Goal: Check status: Check status

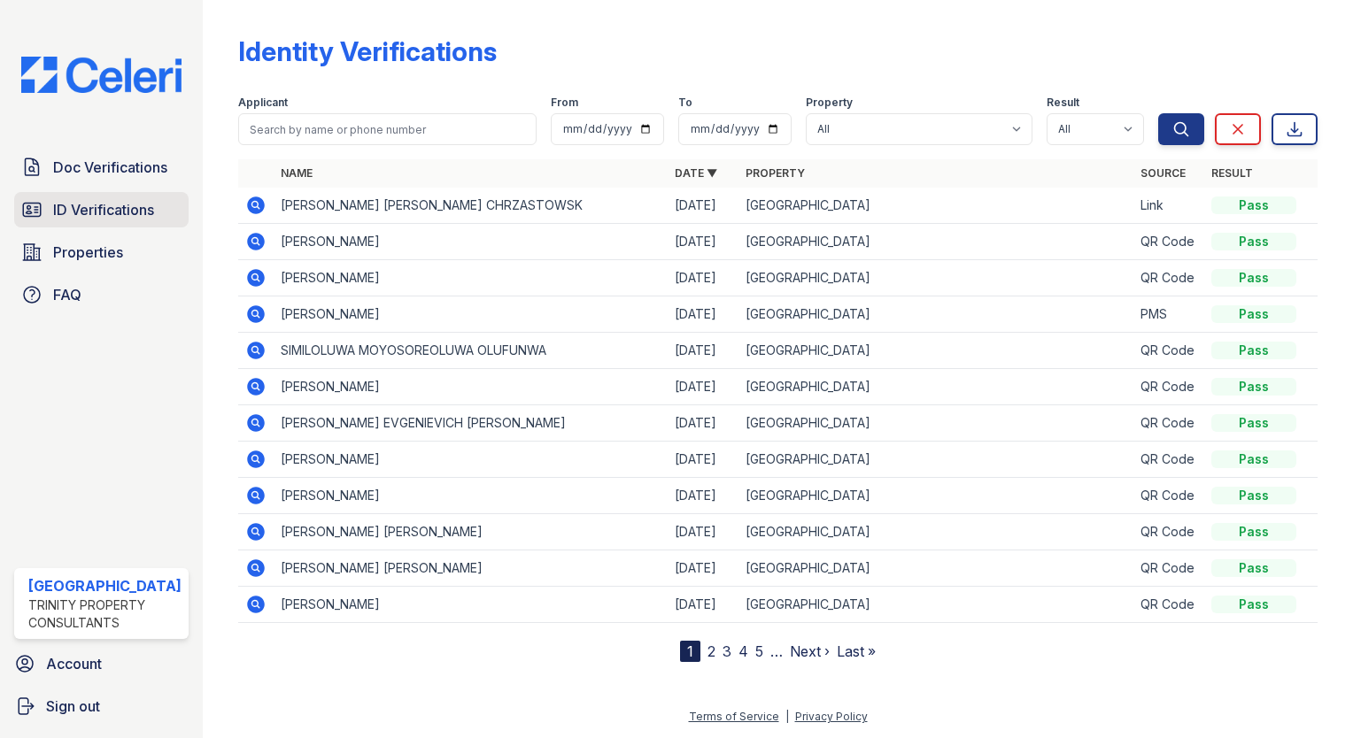
click at [126, 206] on span "ID Verifications" at bounding box center [103, 209] width 101 height 21
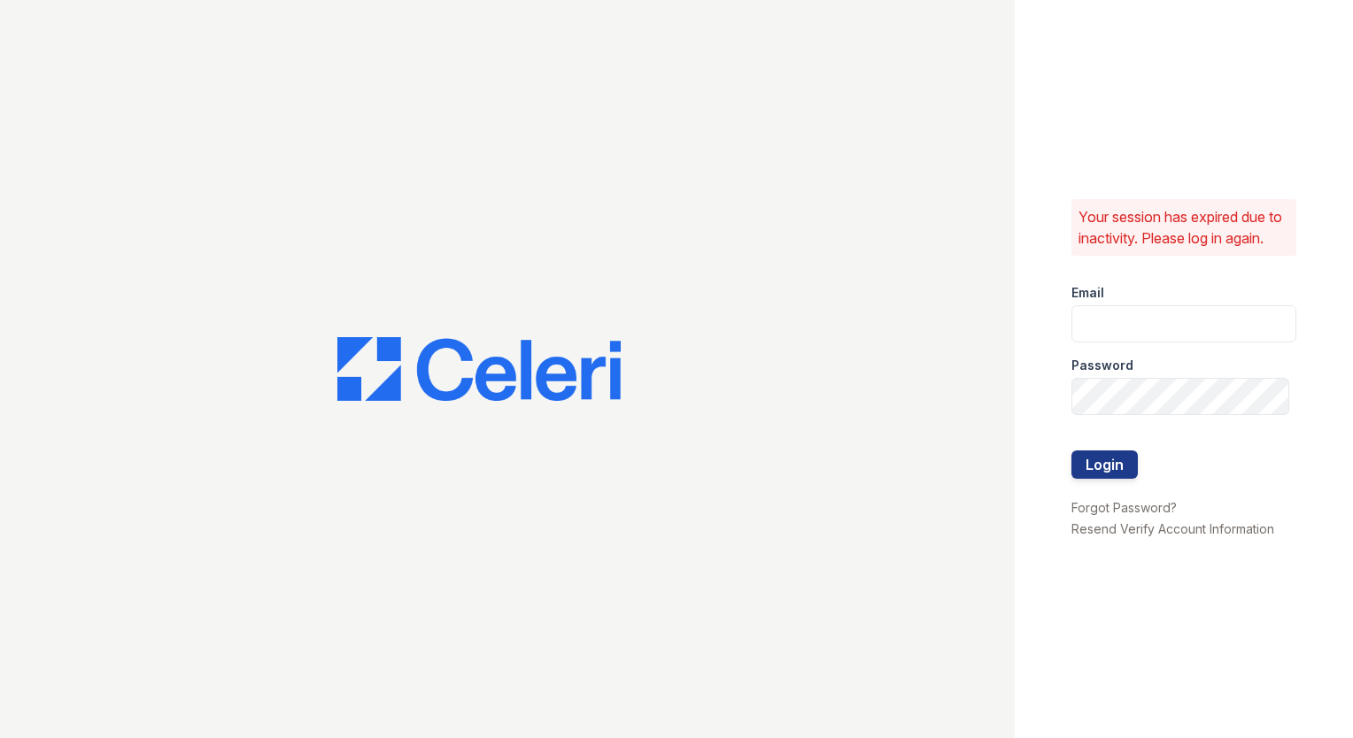
type input "arrivestreetervilleleasing@trinity-pm.com"
click at [1108, 471] on button "Login" at bounding box center [1104, 465] width 66 height 28
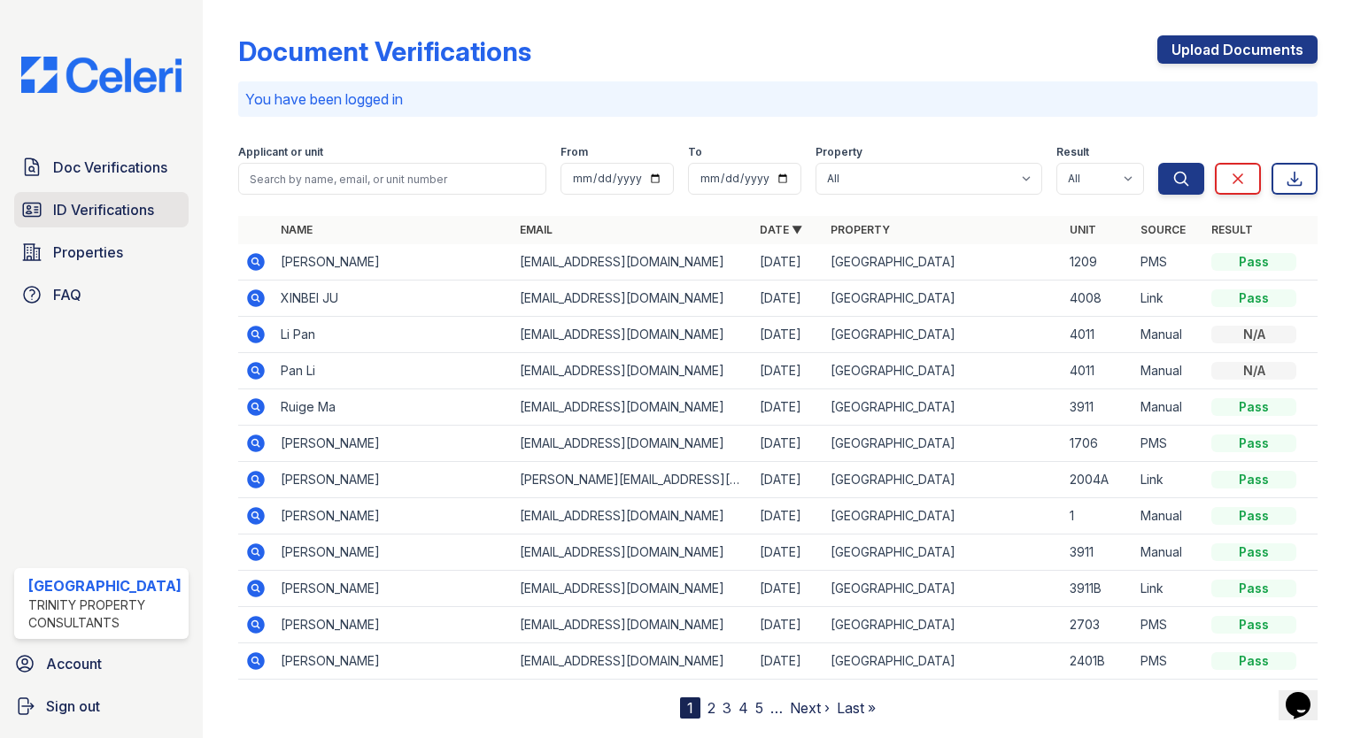
click at [97, 199] on span "ID Verifications" at bounding box center [103, 209] width 101 height 21
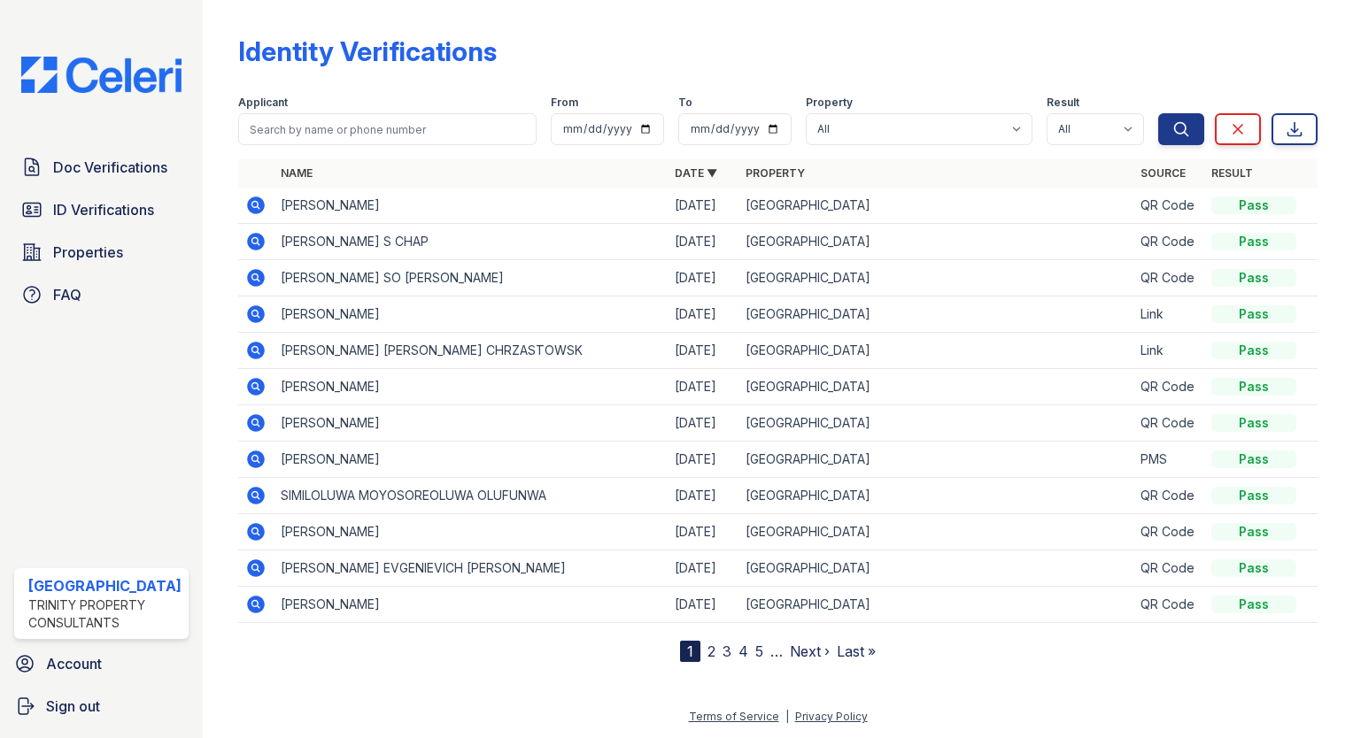
click at [245, 204] on icon at bounding box center [255, 205] width 21 height 21
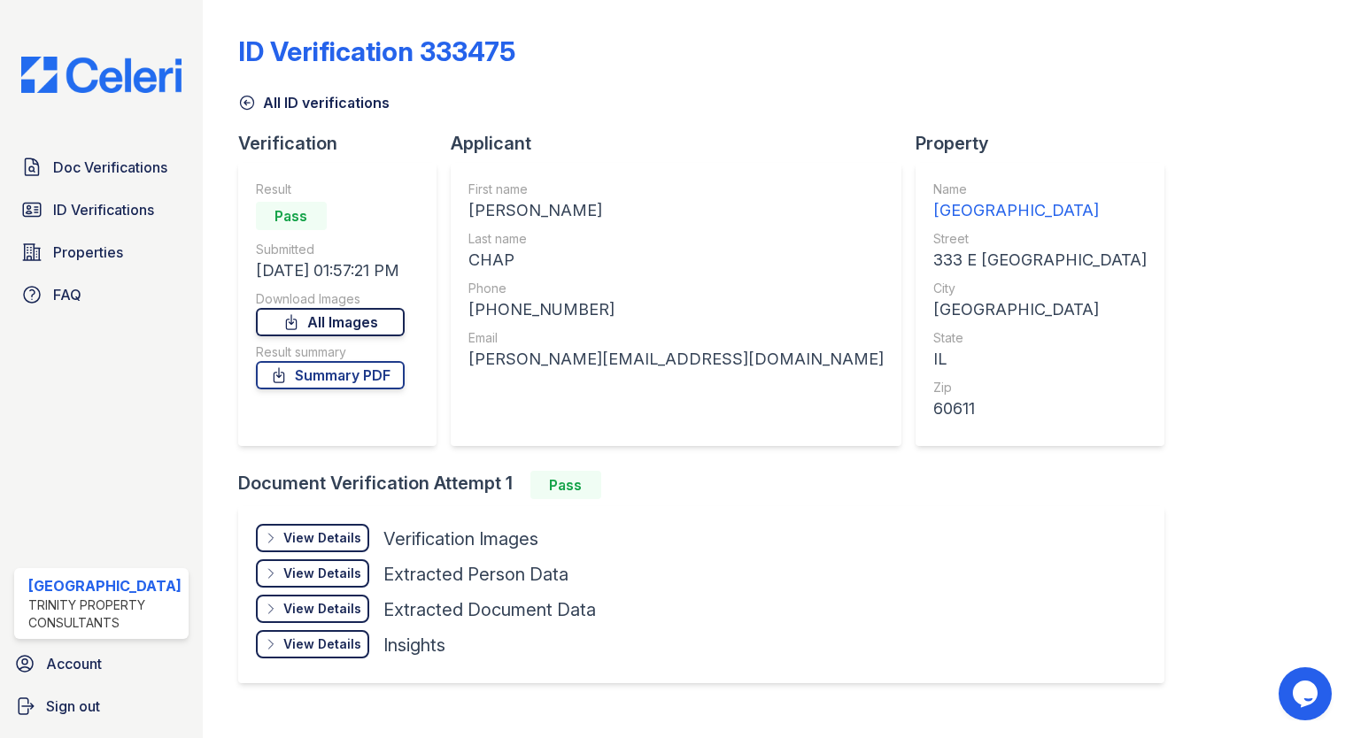
click at [357, 322] on link "All Images" at bounding box center [330, 322] width 149 height 28
click at [1254, 268] on div "ID Verification 333475 All ID verifications Verification Result Pass Submitted …" at bounding box center [777, 357] width 1079 height 701
click at [72, 201] on span "ID Verifications" at bounding box center [103, 209] width 101 height 21
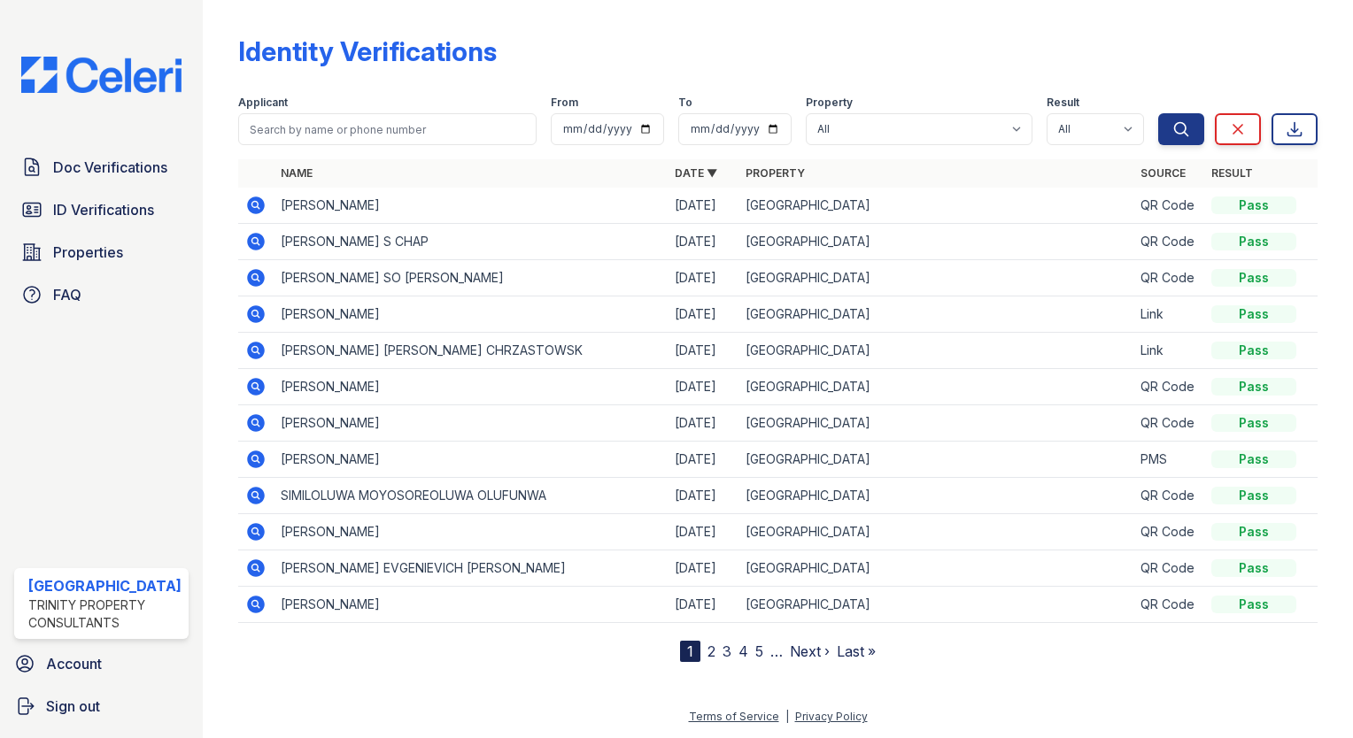
click at [72, 201] on span "ID Verifications" at bounding box center [103, 209] width 101 height 21
click at [245, 241] on icon at bounding box center [255, 241] width 21 height 21
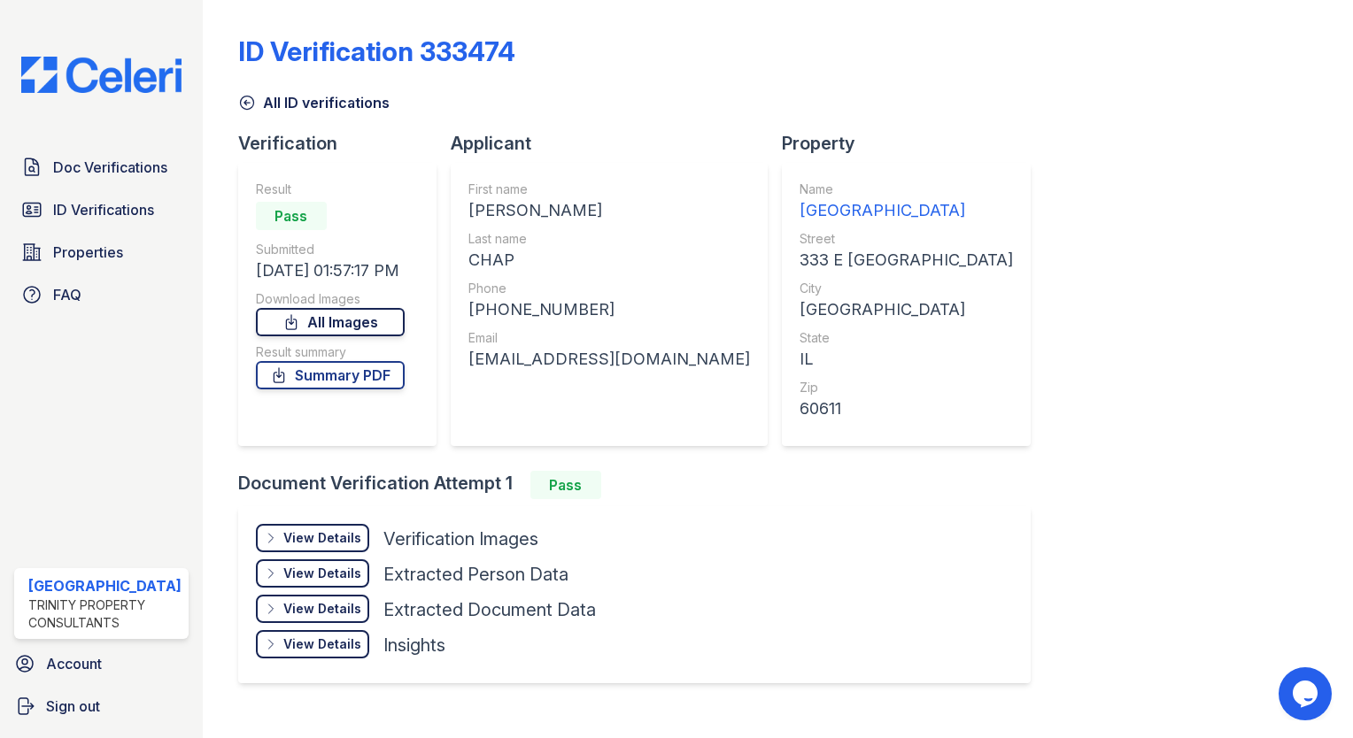
click at [366, 317] on link "All Images" at bounding box center [330, 322] width 149 height 28
drag, startPoint x: 1269, startPoint y: 123, endPoint x: 1241, endPoint y: 136, distance: 31.3
click at [1269, 123] on div "ID Verification 333474 All ID verifications Verification Result Pass Submitted …" at bounding box center [777, 357] width 1079 height 701
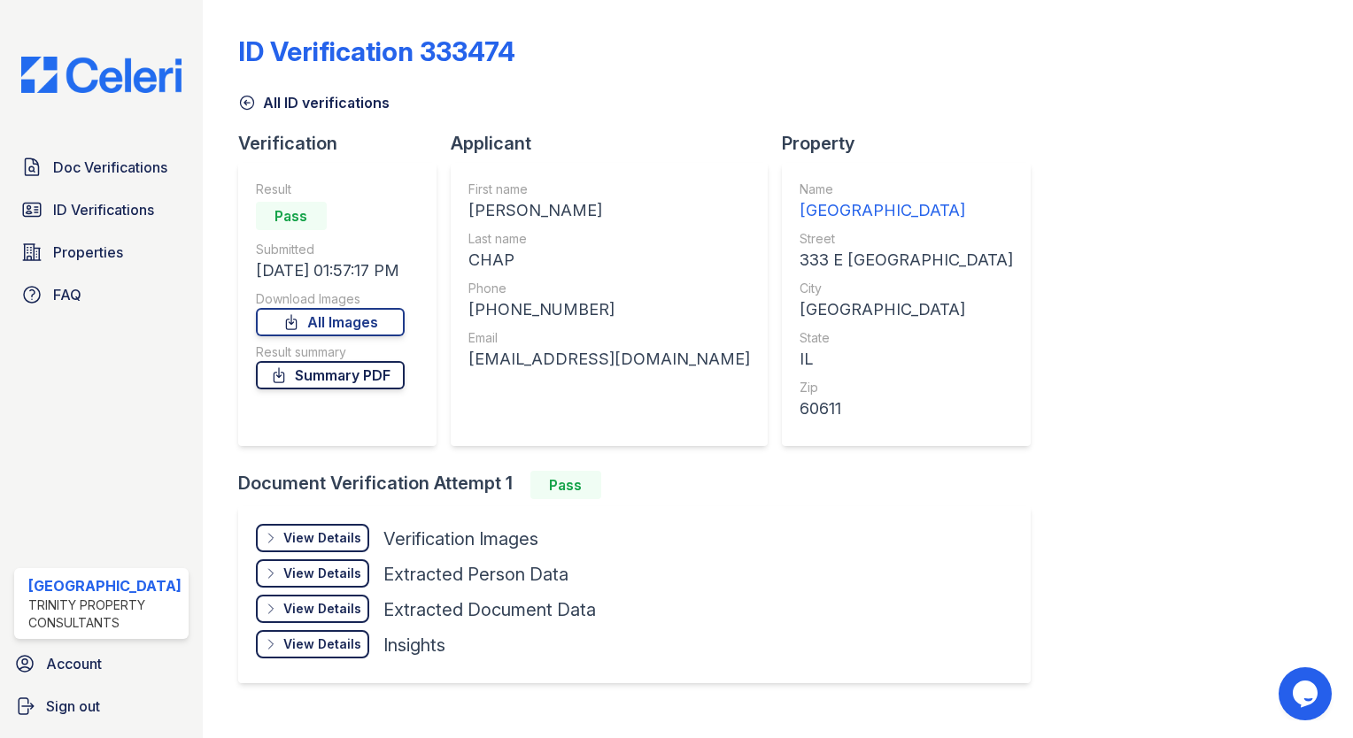
click at [331, 385] on link "Summary PDF" at bounding box center [330, 375] width 149 height 28
click at [117, 200] on span "ID Verifications" at bounding box center [103, 209] width 101 height 21
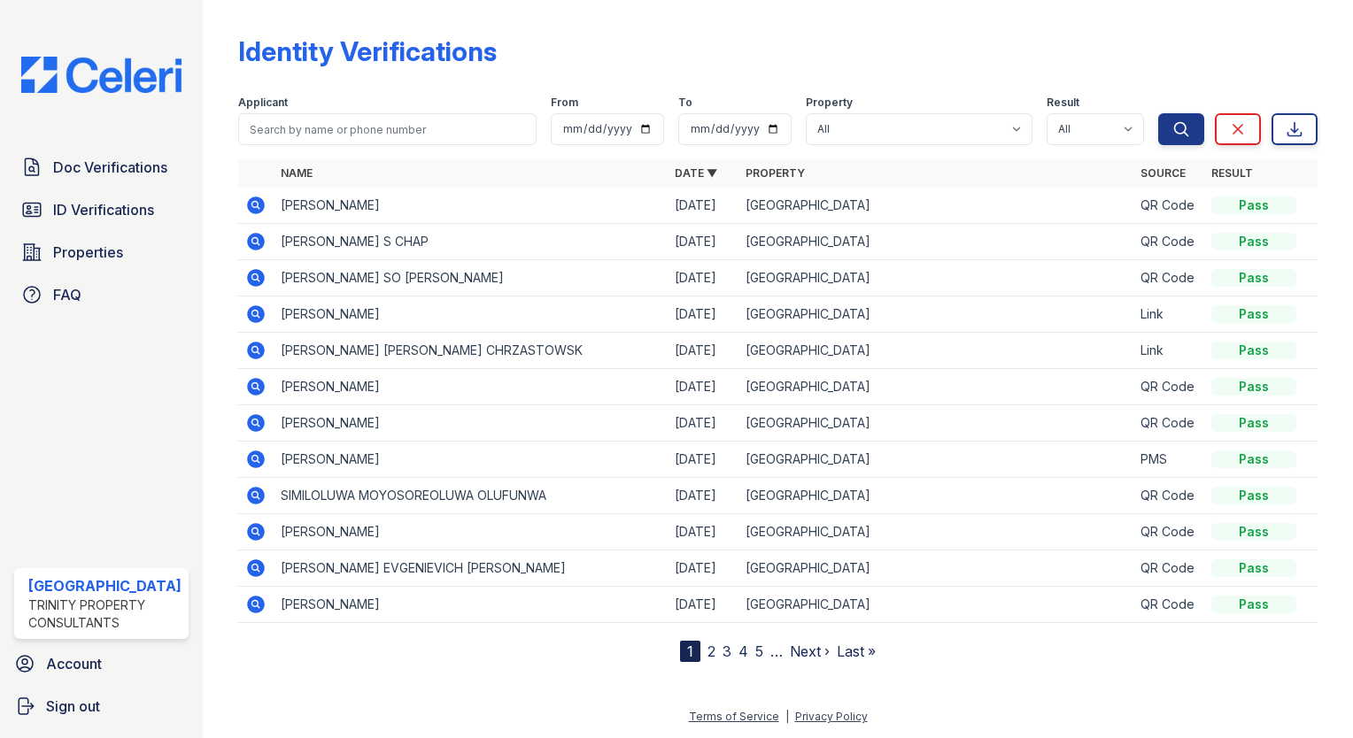
click at [252, 203] on icon at bounding box center [254, 204] width 4 height 4
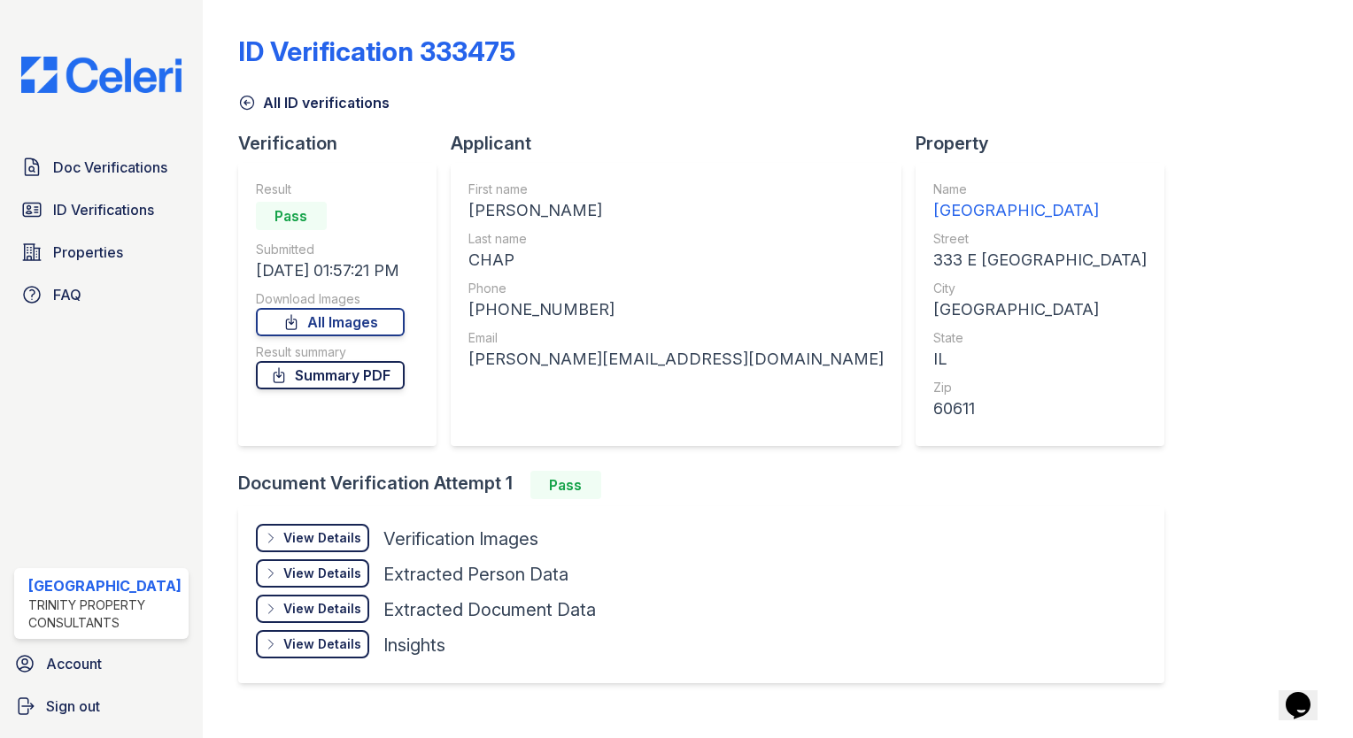
click at [360, 371] on link "Summary PDF" at bounding box center [330, 375] width 149 height 28
click at [57, 200] on span "ID Verifications" at bounding box center [103, 209] width 101 height 21
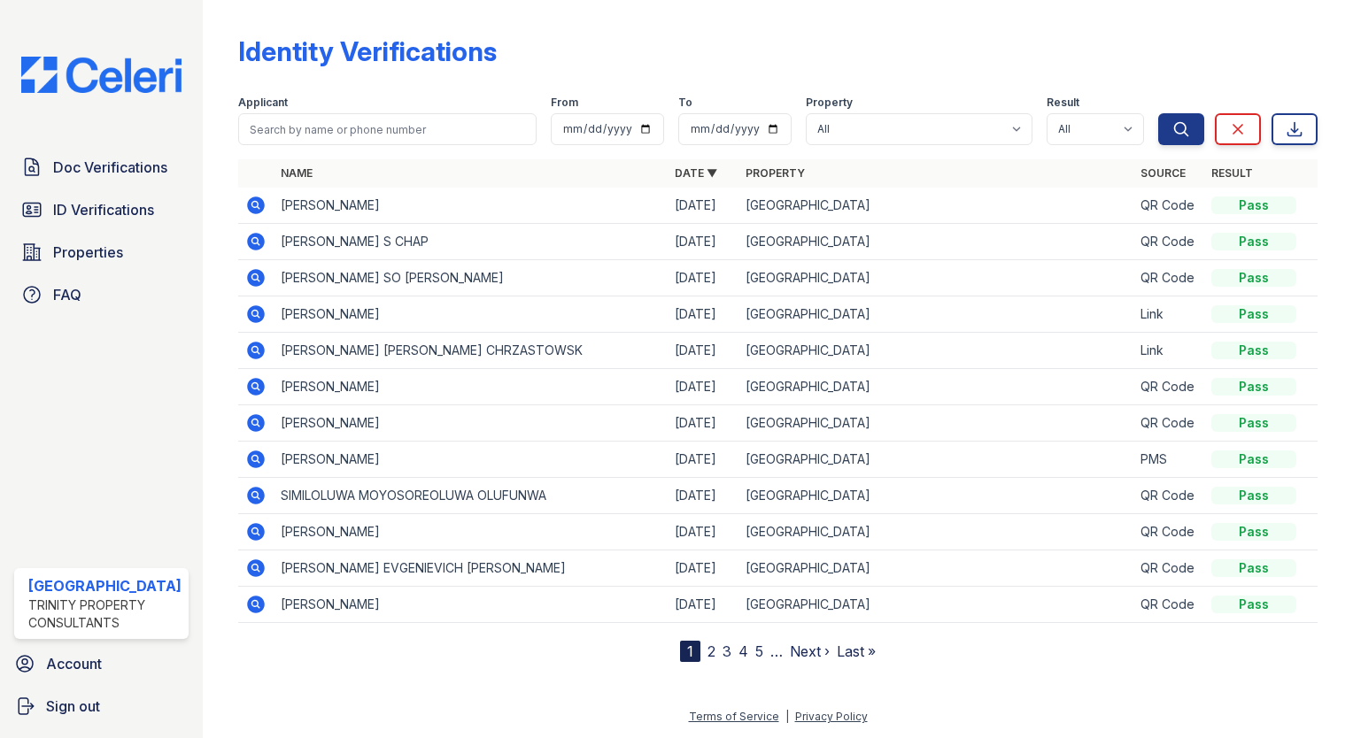
click at [251, 276] on icon at bounding box center [256, 278] width 18 height 18
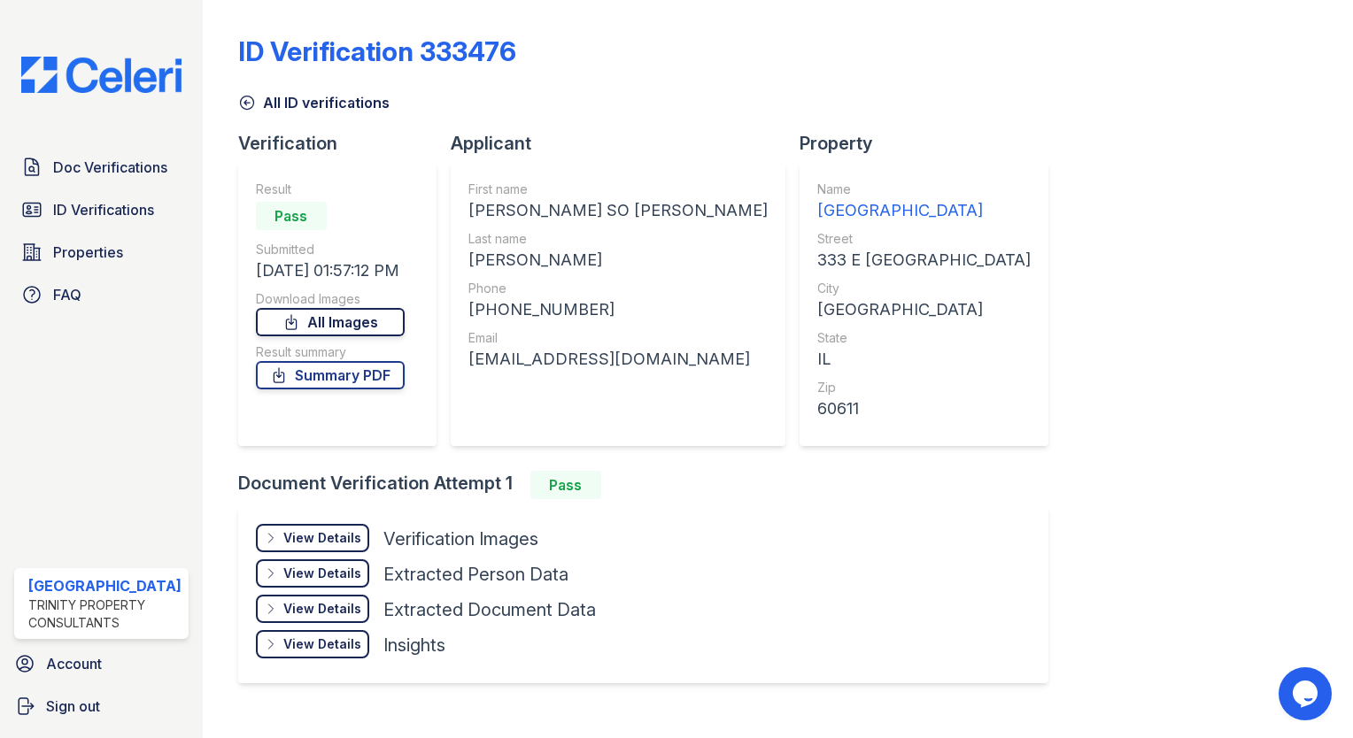
click at [361, 316] on link "All Images" at bounding box center [330, 322] width 149 height 28
drag, startPoint x: 1244, startPoint y: 110, endPoint x: 357, endPoint y: 374, distance: 925.7
click at [1244, 110] on div "All ID verifications" at bounding box center [777, 97] width 1079 height 32
click at [357, 374] on link "Summary PDF" at bounding box center [330, 375] width 149 height 28
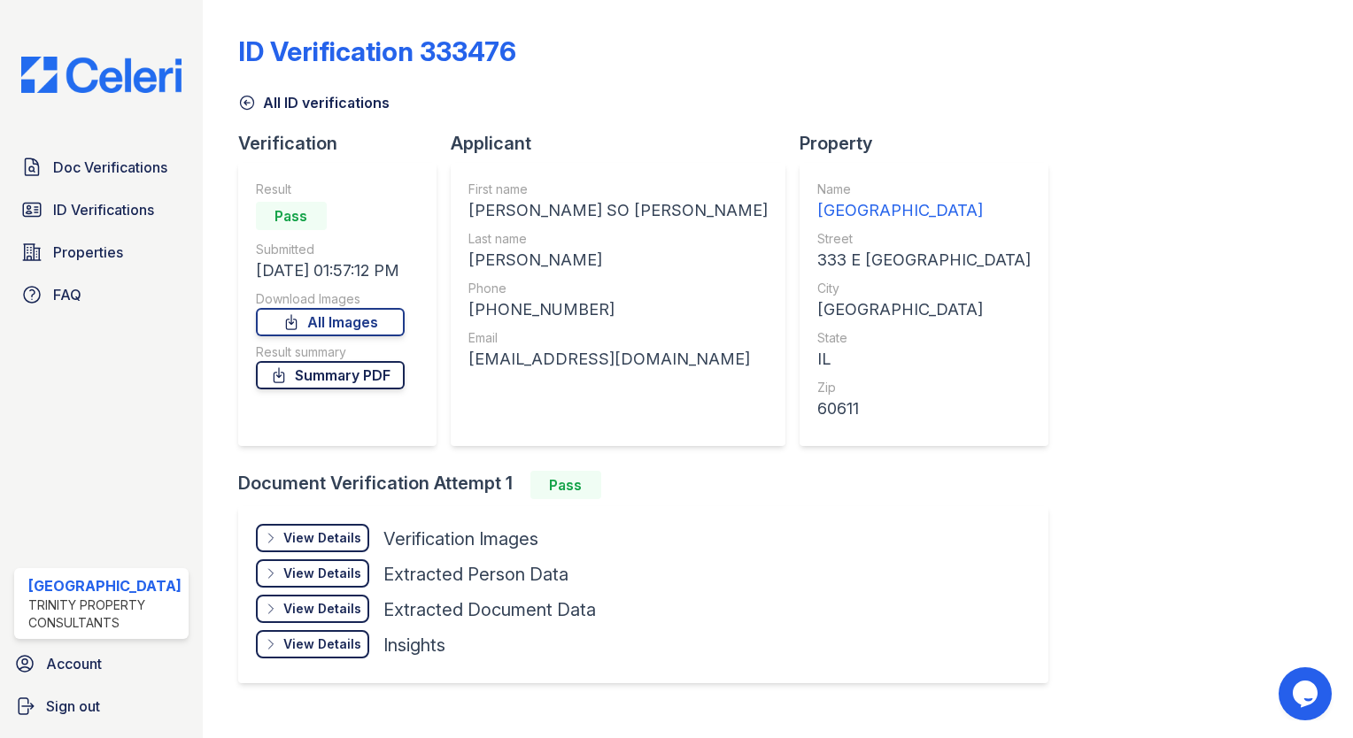
click at [356, 374] on link "Summary PDF" at bounding box center [330, 375] width 149 height 28
click at [368, 362] on link "Summary PDF" at bounding box center [330, 375] width 149 height 28
click at [373, 374] on link "Summary PDF" at bounding box center [330, 375] width 149 height 28
